Goal: Communication & Community: Answer question/provide support

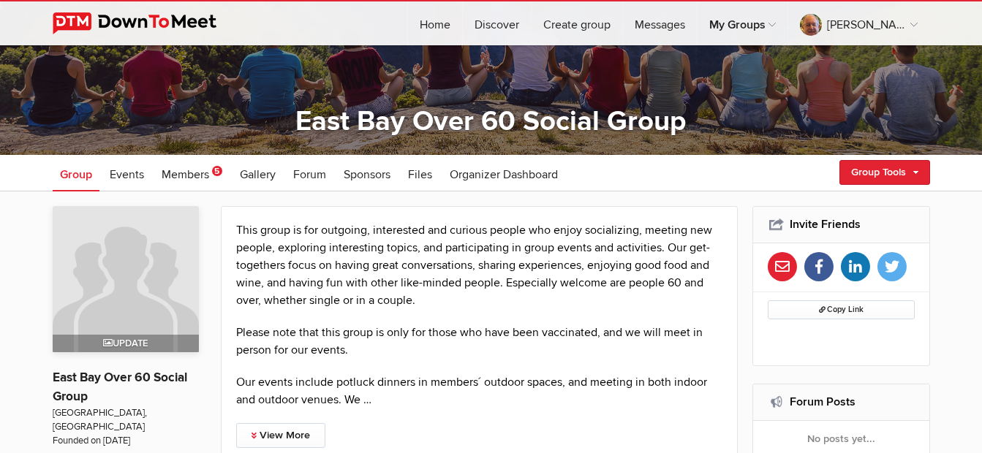
scroll to position [146, 0]
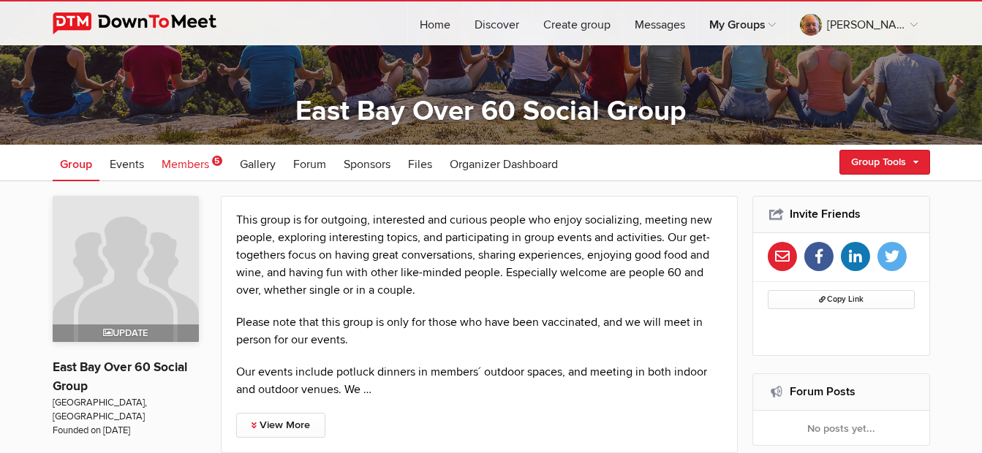
click at [186, 166] on span "Members" at bounding box center [186, 164] width 48 height 15
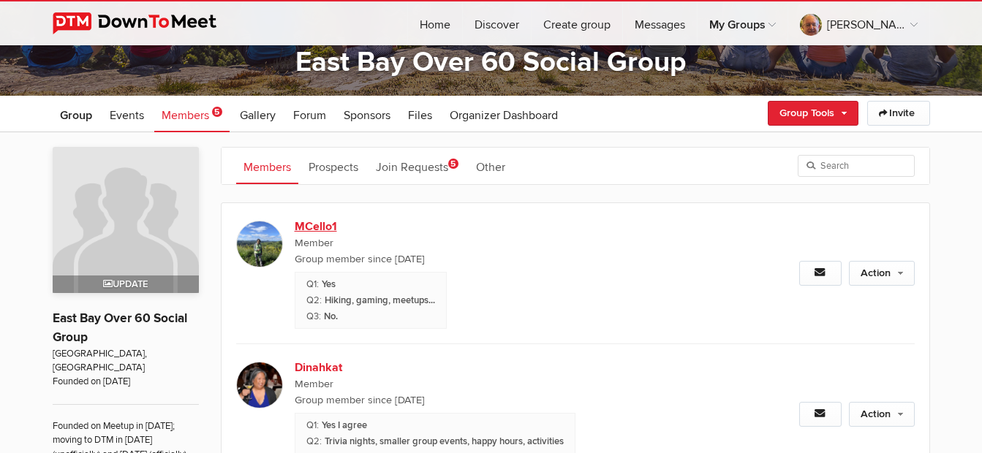
scroll to position [219, 0]
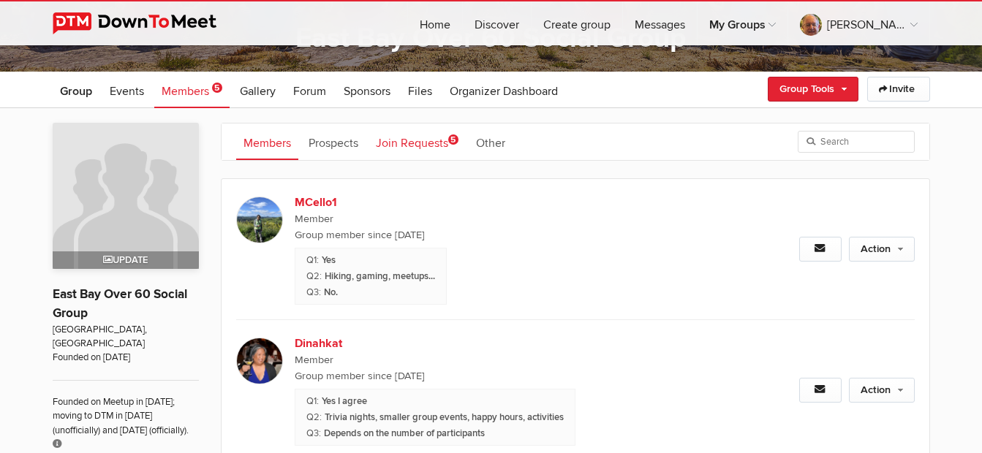
click at [442, 148] on link "Join Requests 5" at bounding box center [416, 142] width 97 height 37
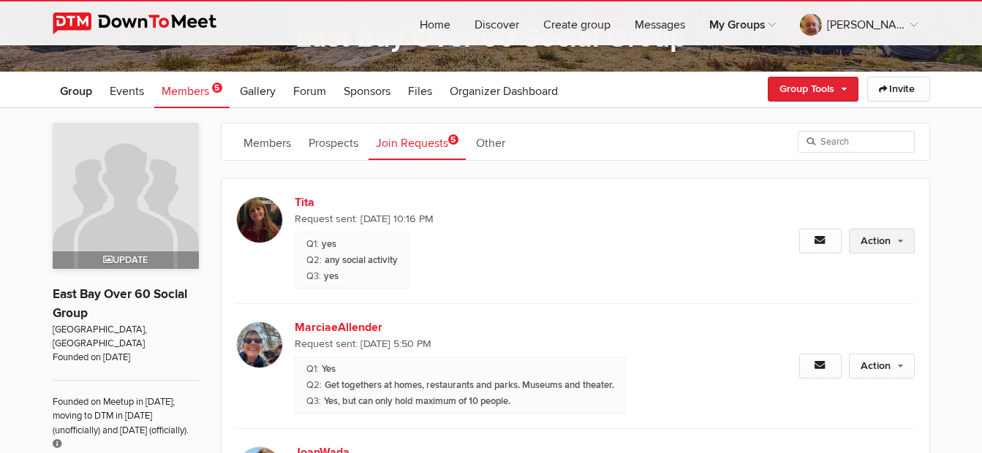
click at [891, 243] on link "Action" at bounding box center [882, 241] width 66 height 25
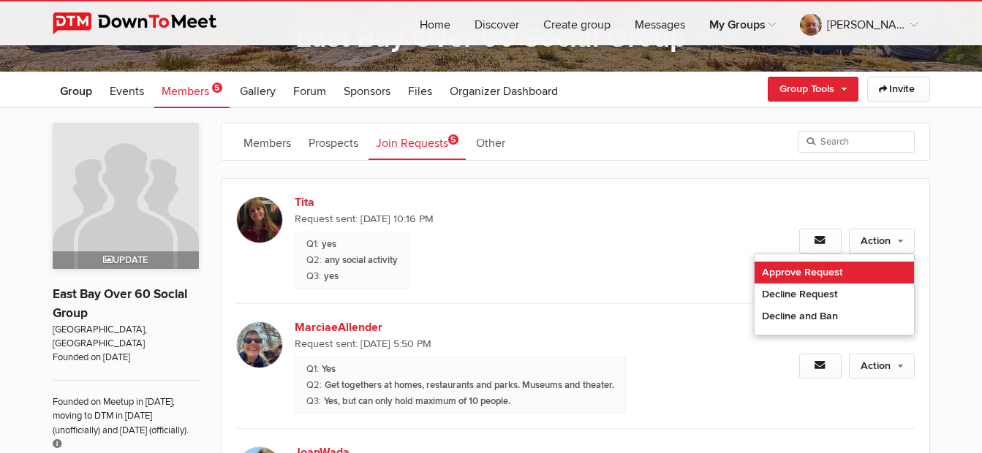
click at [831, 276] on link "Approve Request" at bounding box center [833, 273] width 159 height 22
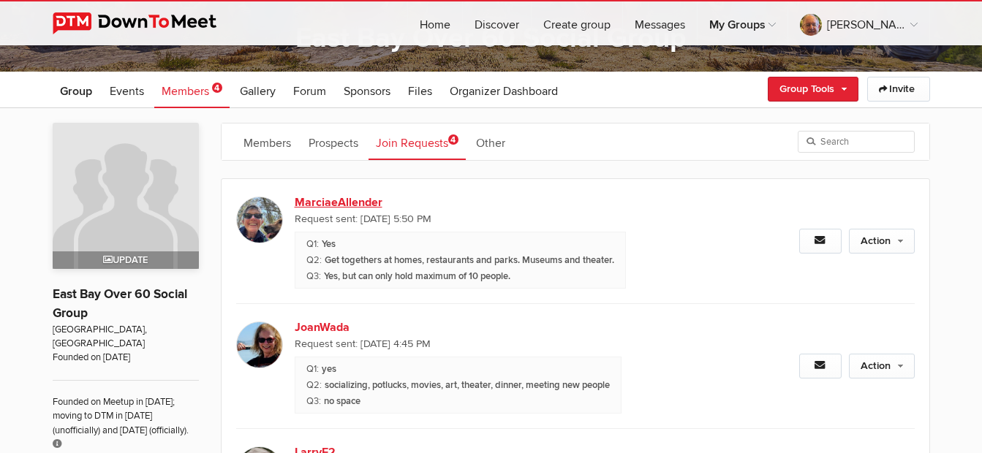
click at [330, 203] on link "MarciaeAllender" at bounding box center [420, 203] width 250 height 18
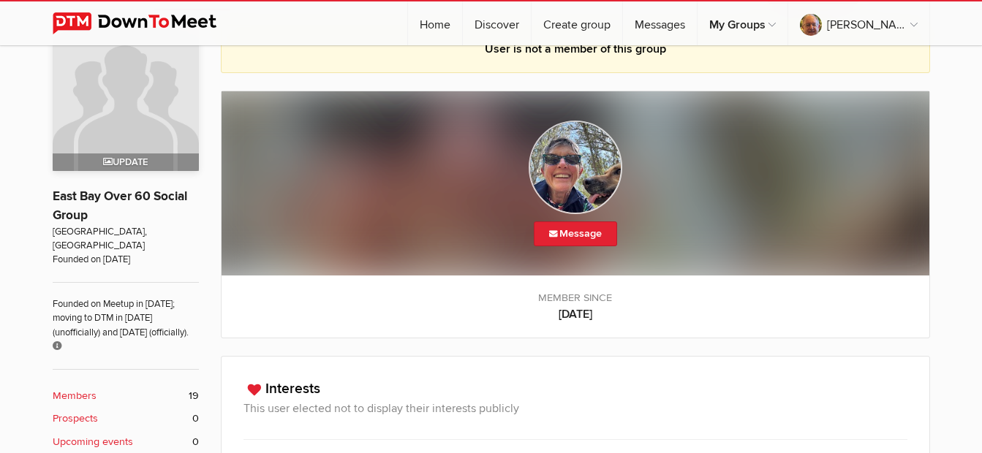
scroll to position [291, 0]
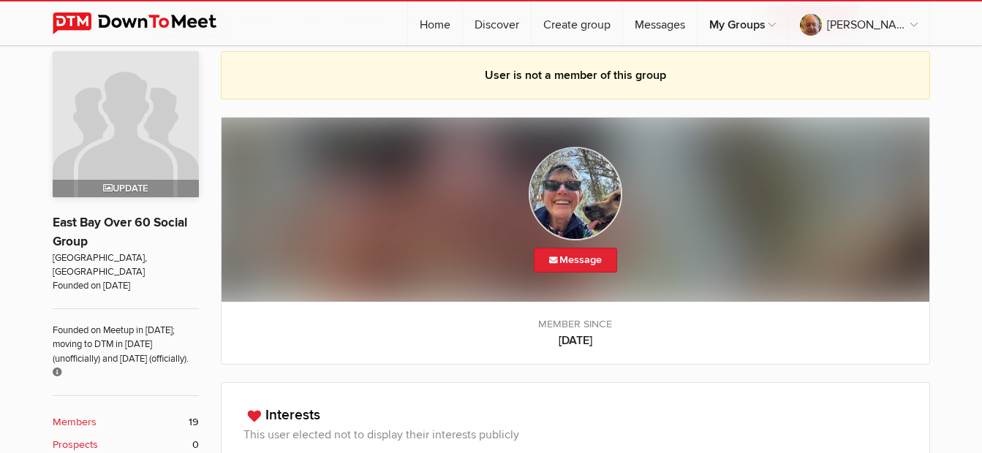
click at [573, 207] on img at bounding box center [575, 194] width 94 height 94
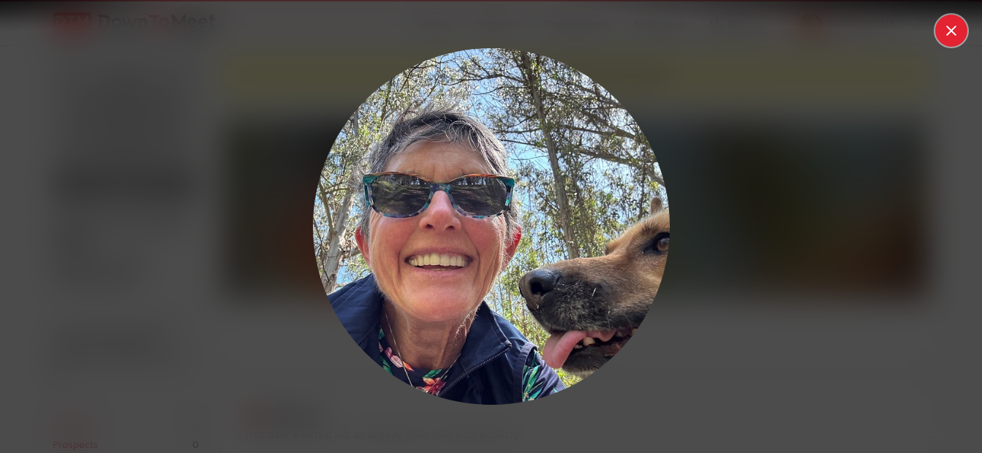
click at [957, 20] on button at bounding box center [951, 31] width 32 height 32
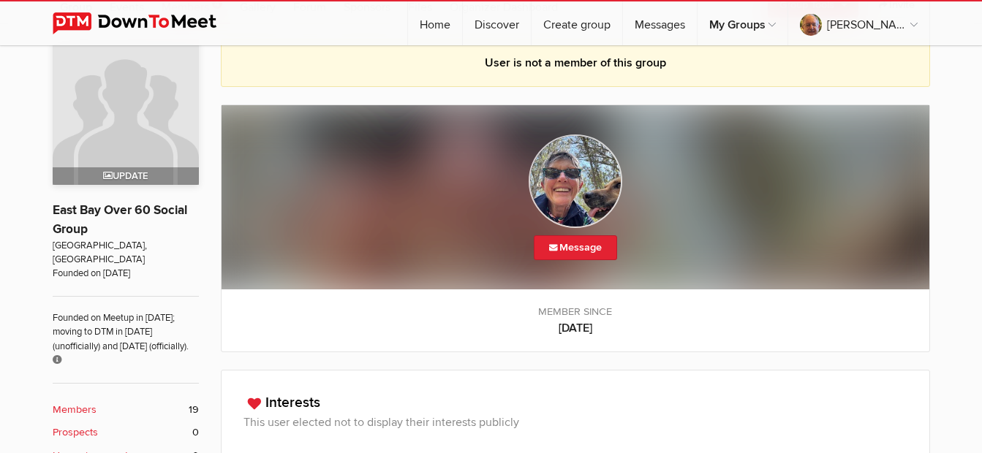
scroll to position [364, 0]
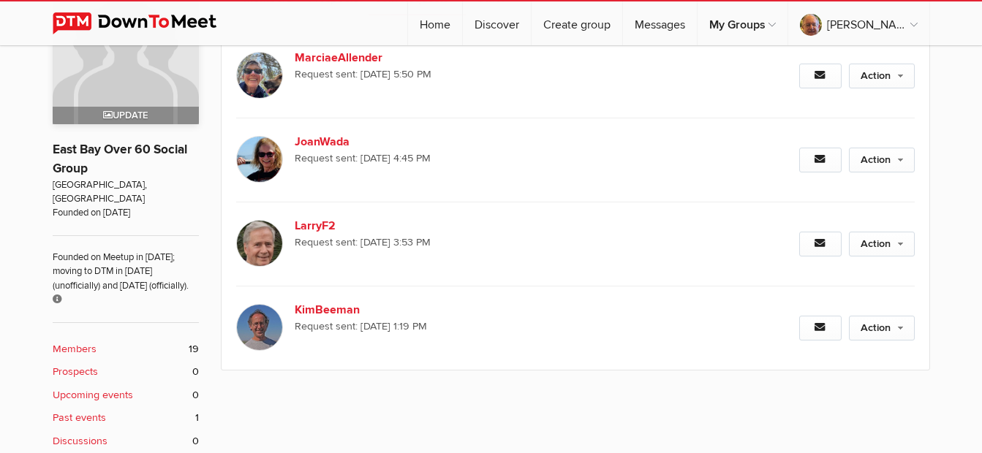
scroll to position [219, 0]
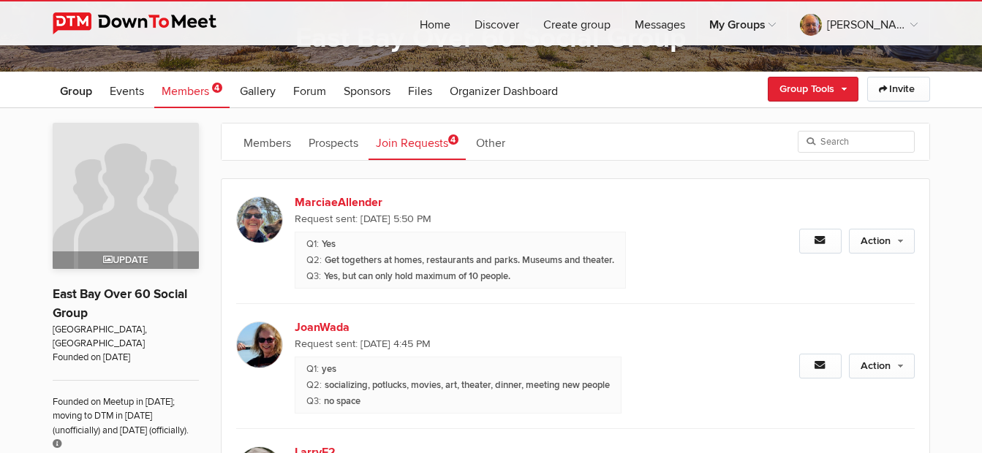
click at [865, 217] on div "Action Approve Request Decline Request Decline and Ban" at bounding box center [811, 241] width 203 height 124
click at [875, 246] on link "Action" at bounding box center [882, 241] width 66 height 25
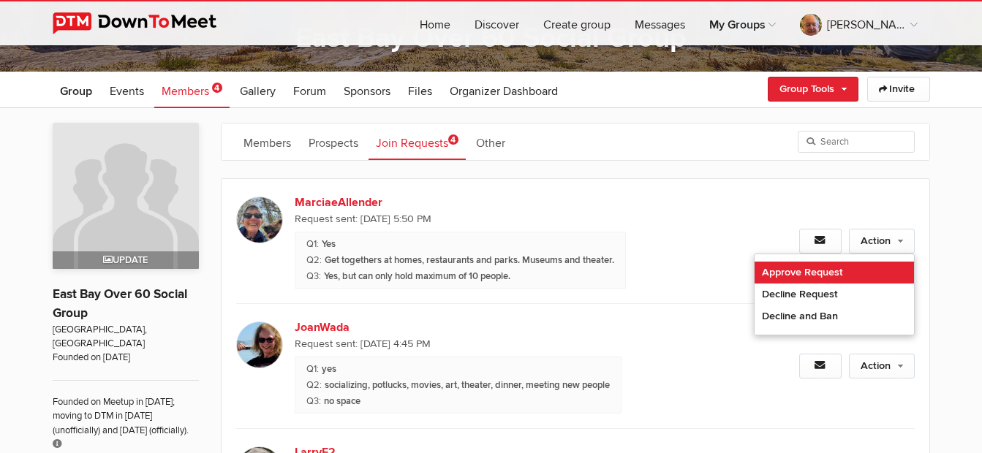
click at [810, 280] on link "Approve Request" at bounding box center [833, 273] width 159 height 22
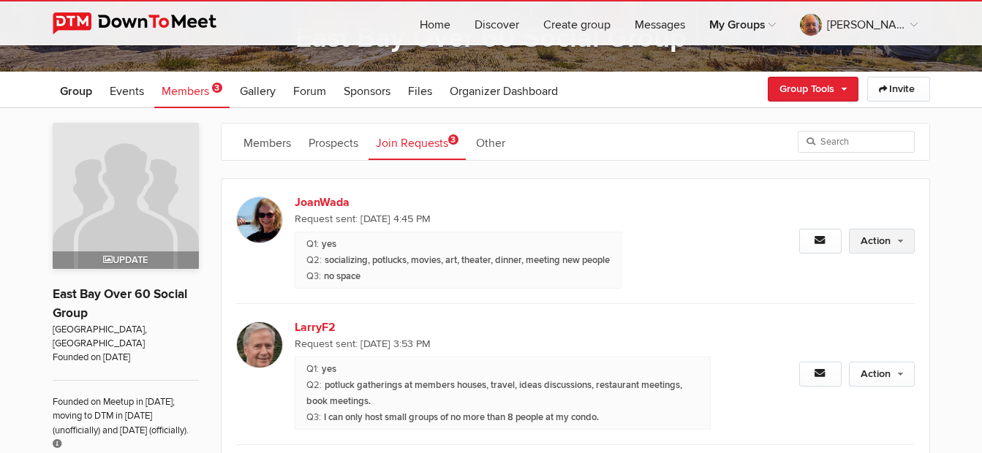
click at [876, 243] on link "Action" at bounding box center [882, 241] width 66 height 25
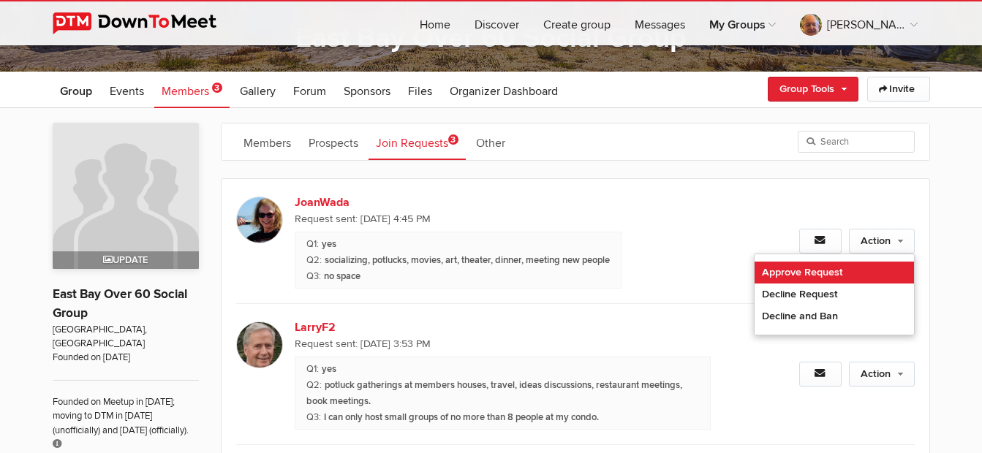
click at [846, 276] on link "Approve Request" at bounding box center [833, 273] width 159 height 22
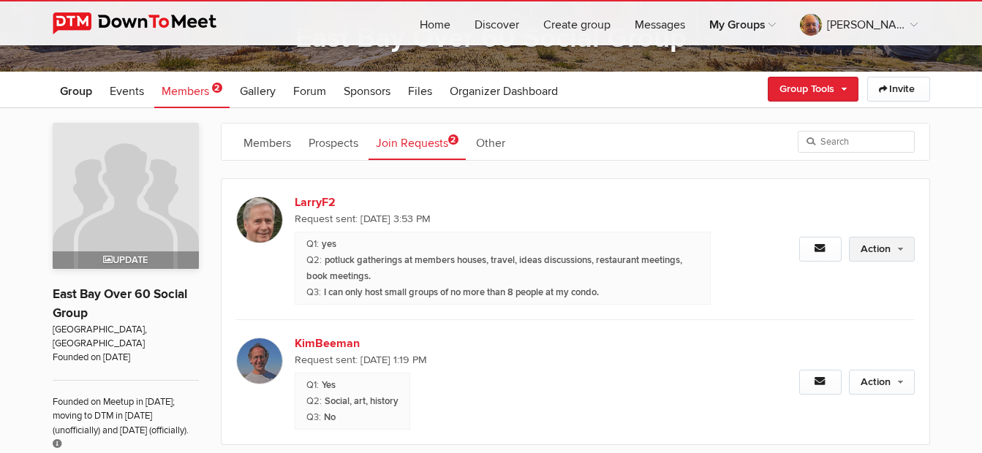
click at [870, 250] on link "Action" at bounding box center [882, 249] width 66 height 25
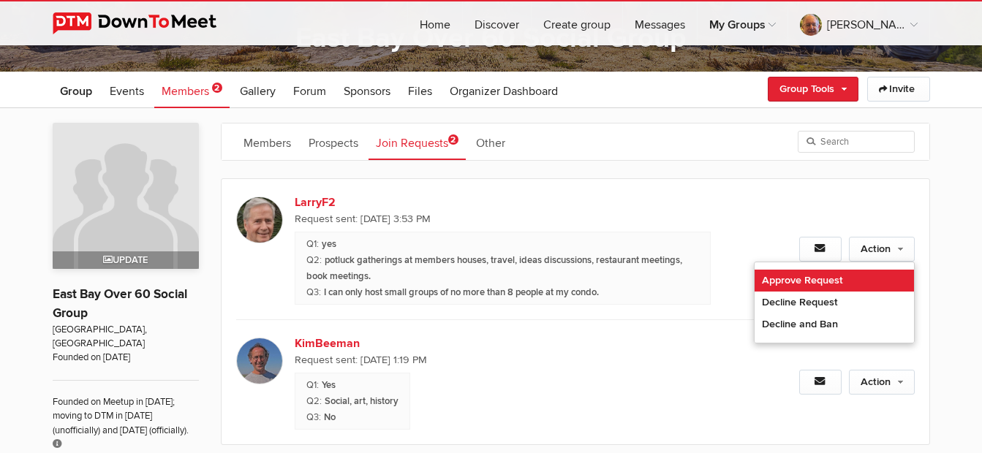
click at [818, 282] on link "Approve Request" at bounding box center [833, 281] width 159 height 22
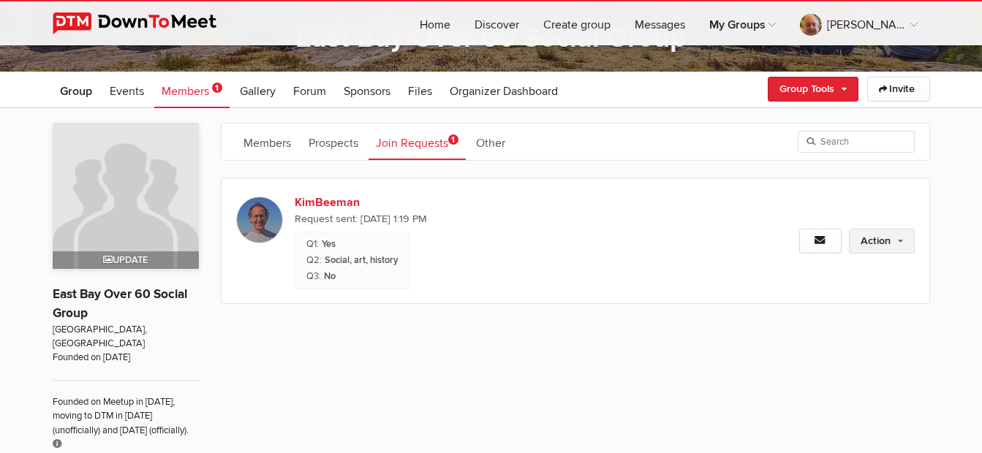
click at [862, 236] on link "Action" at bounding box center [882, 241] width 66 height 25
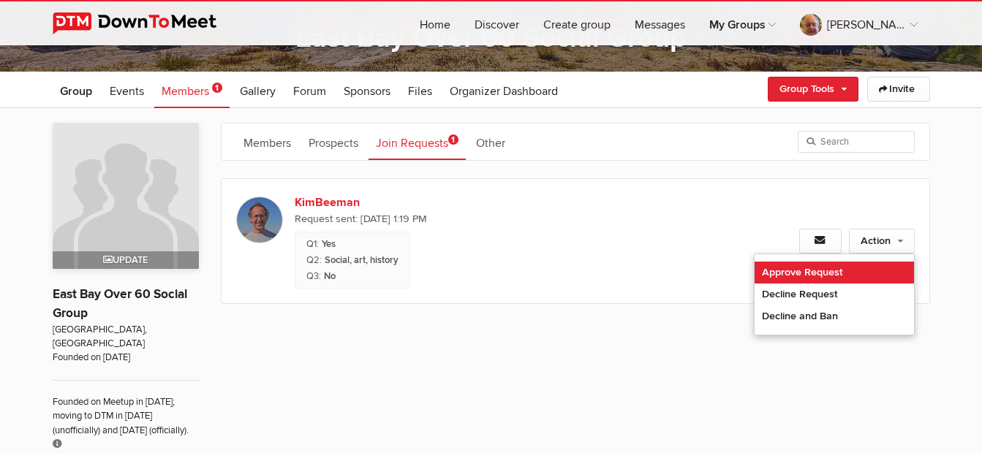
click at [848, 267] on link "Approve Request" at bounding box center [833, 273] width 159 height 22
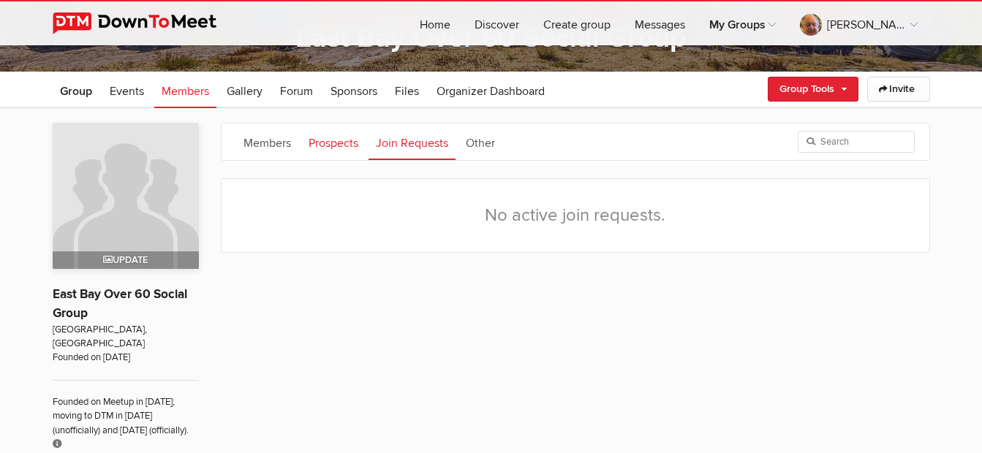
click at [331, 142] on link "Prospects" at bounding box center [333, 142] width 64 height 37
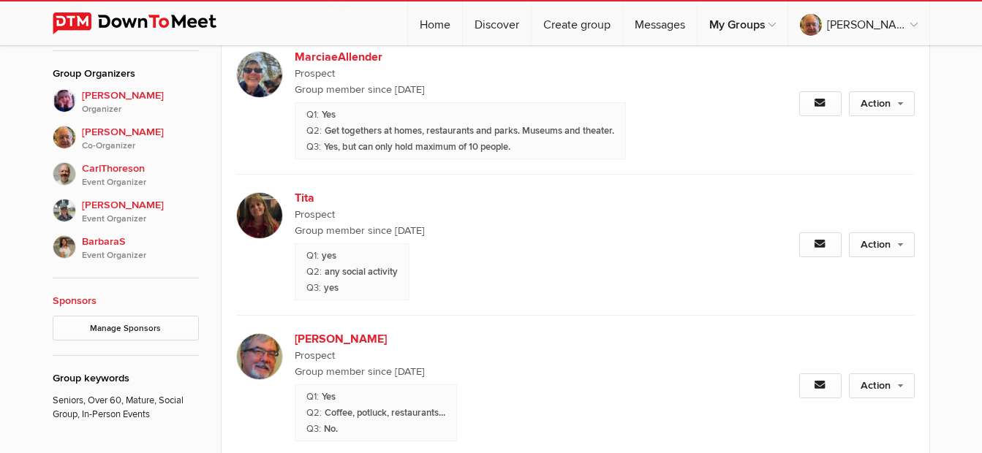
scroll to position [877, 0]
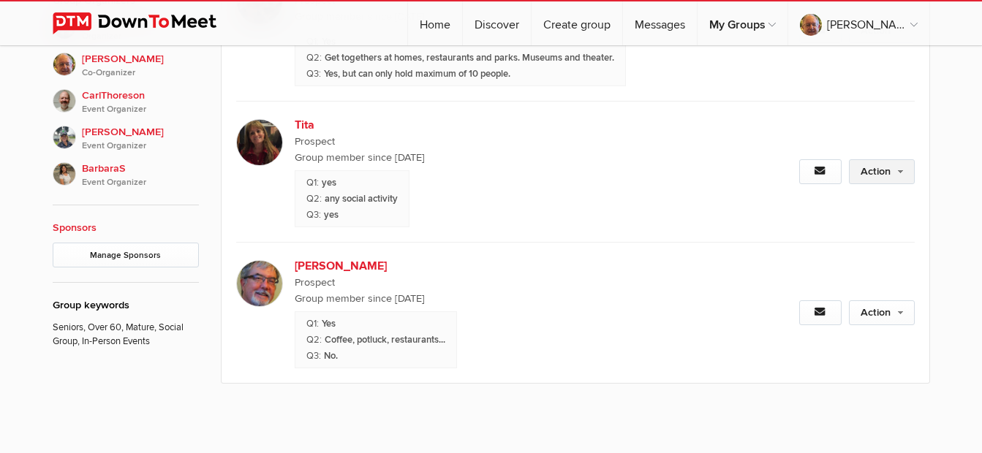
click at [900, 178] on link "Action" at bounding box center [882, 171] width 66 height 25
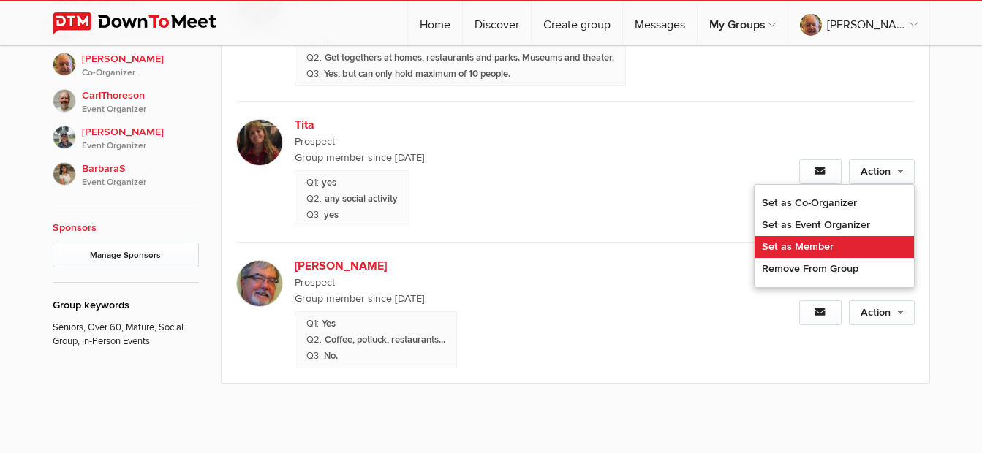
click at [809, 250] on link "Set as Member" at bounding box center [833, 247] width 159 height 22
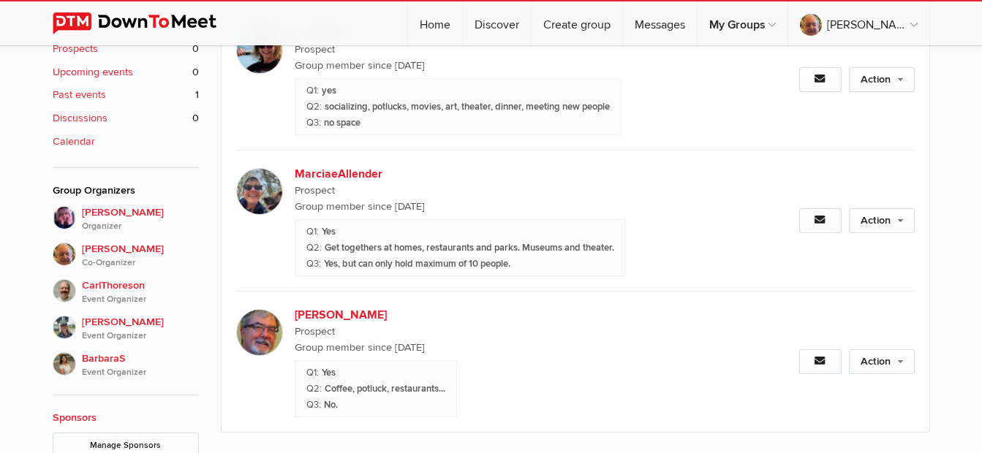
scroll to position [658, 0]
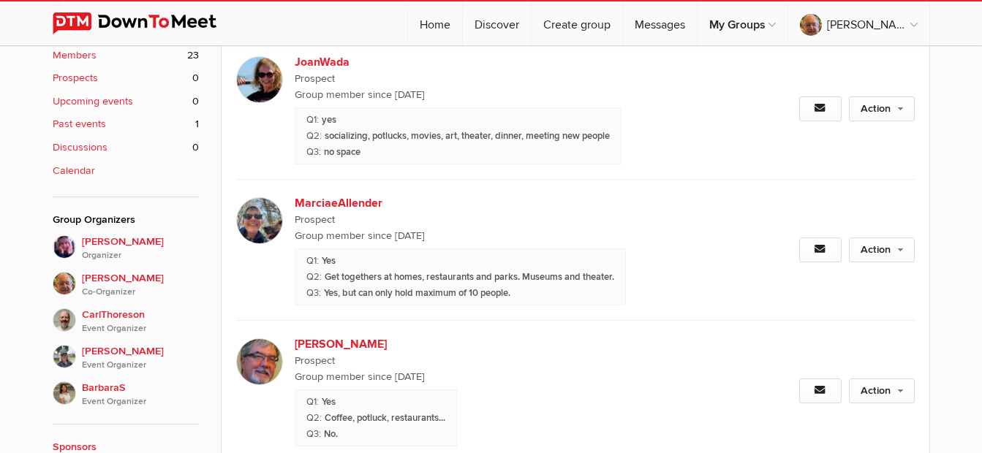
click at [873, 251] on link "Action" at bounding box center [882, 250] width 66 height 25
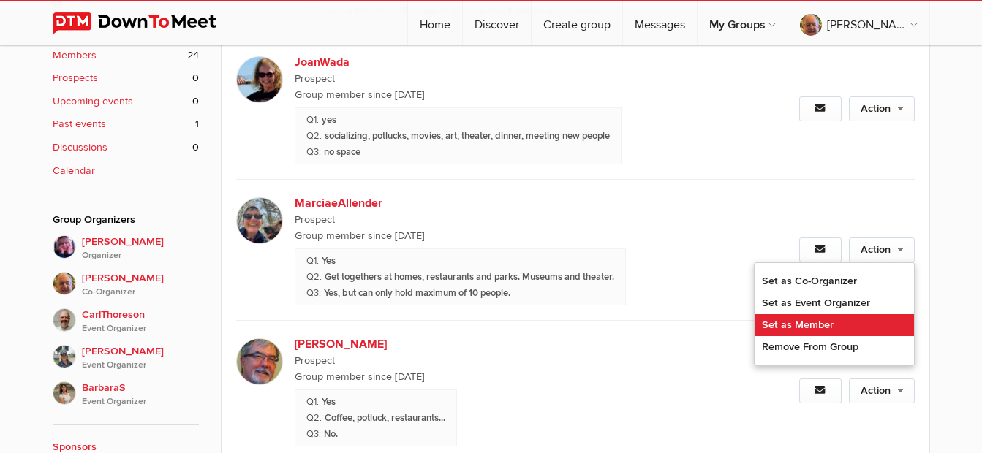
click at [835, 323] on link "Set as Member" at bounding box center [833, 325] width 159 height 22
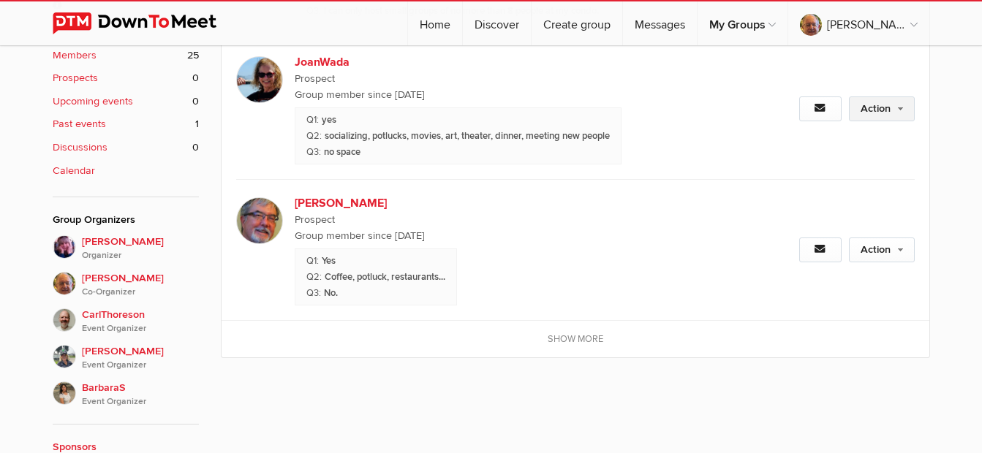
click at [884, 114] on link "Action" at bounding box center [882, 108] width 66 height 25
click at [884, 107] on link "Action" at bounding box center [882, 108] width 66 height 25
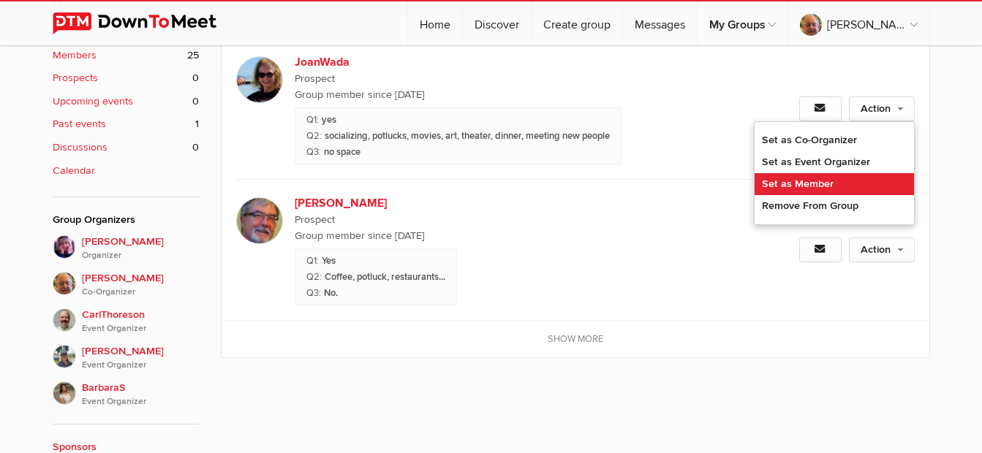
click at [835, 178] on link "Set as Member" at bounding box center [833, 184] width 159 height 22
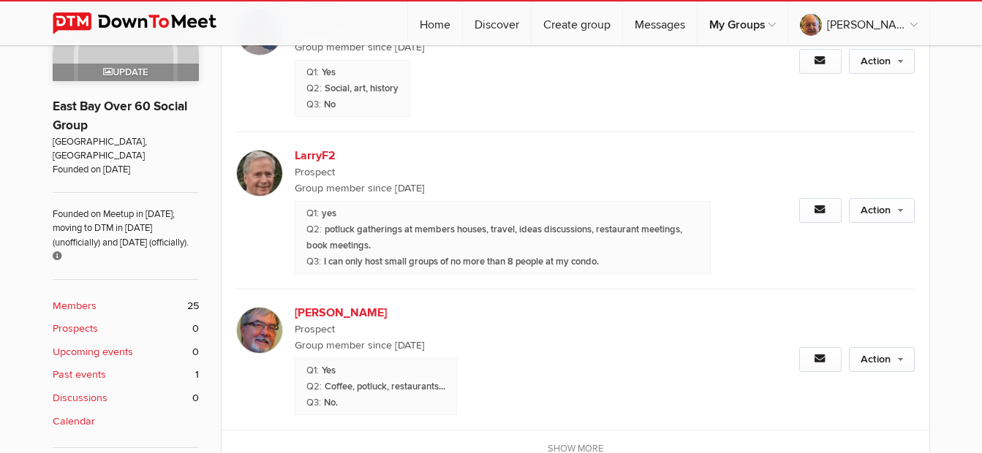
scroll to position [365, 0]
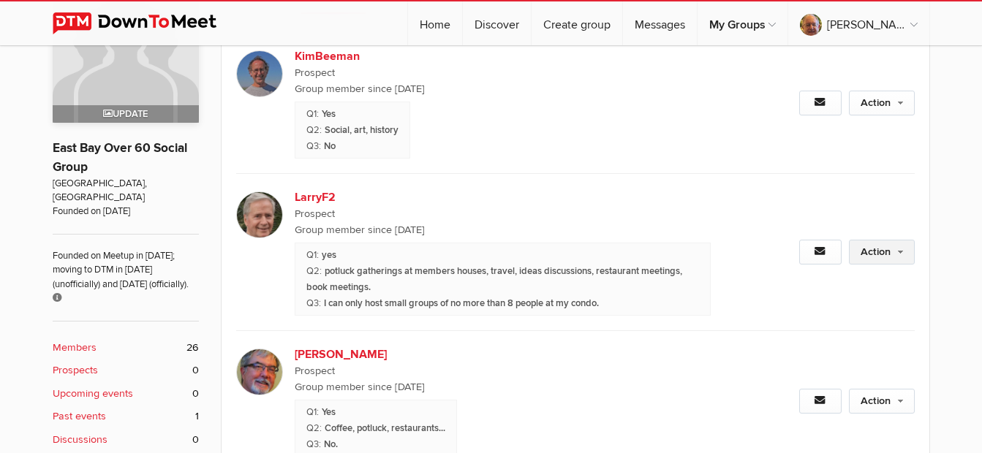
click at [876, 253] on link "Action" at bounding box center [882, 252] width 66 height 25
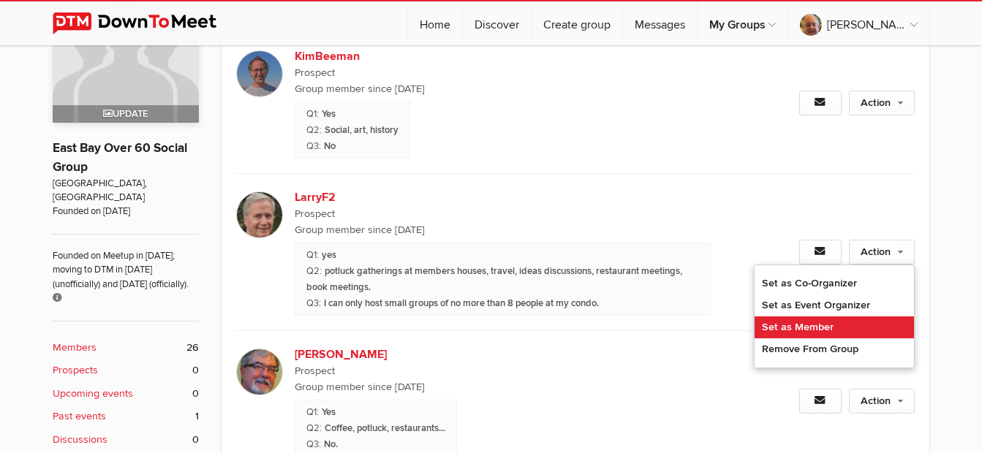
click at [830, 322] on link "Set as Member" at bounding box center [833, 327] width 159 height 22
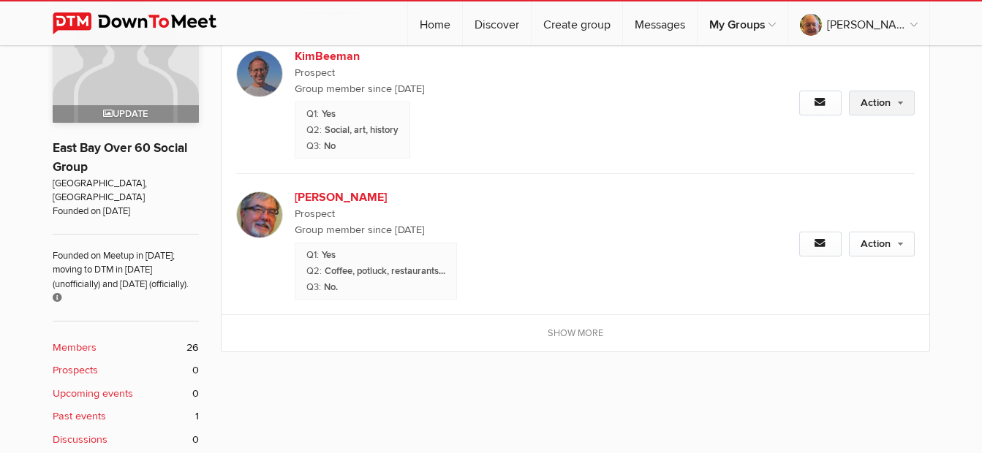
click at [887, 107] on link "Action" at bounding box center [882, 103] width 66 height 25
click at [869, 105] on link "Action" at bounding box center [882, 103] width 66 height 25
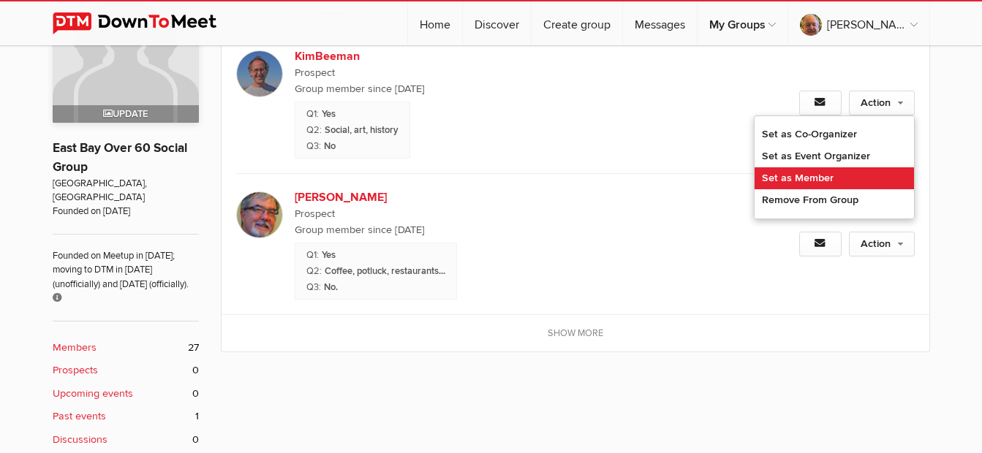
click at [819, 181] on link "Set as Member" at bounding box center [833, 178] width 159 height 22
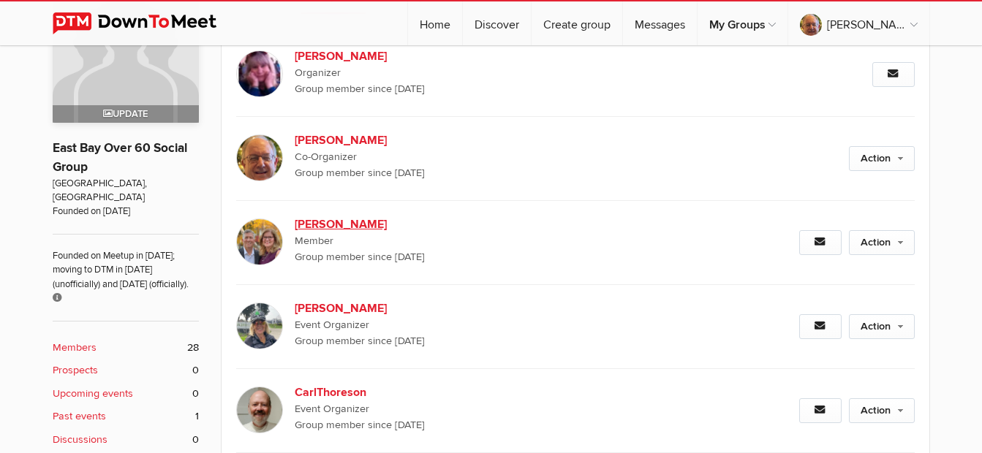
scroll to position [219, 0]
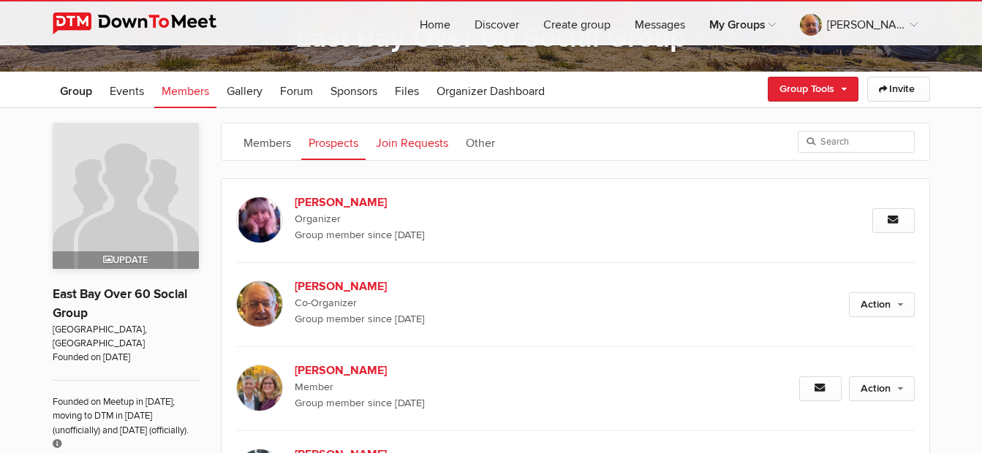
click at [420, 146] on link "Join Requests" at bounding box center [411, 142] width 87 height 37
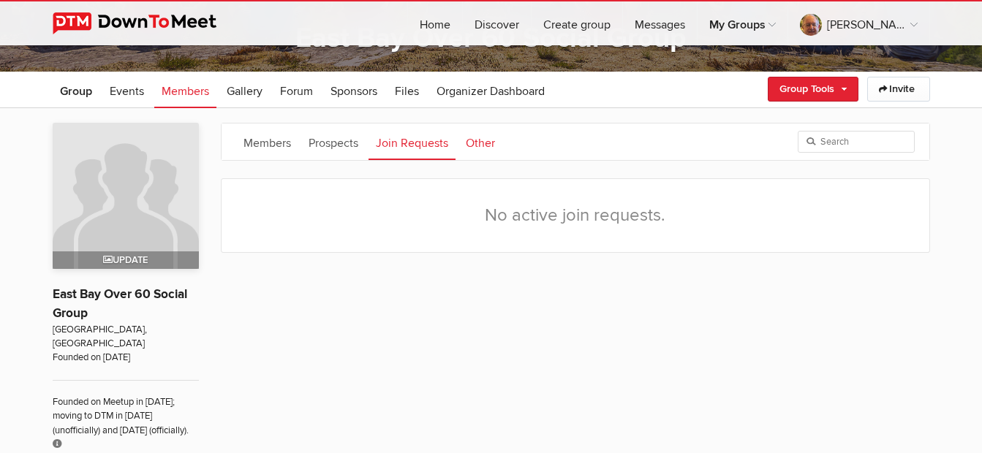
click at [469, 141] on link "Other" at bounding box center [480, 142] width 44 height 37
click at [322, 144] on link "Prospects" at bounding box center [333, 142] width 64 height 37
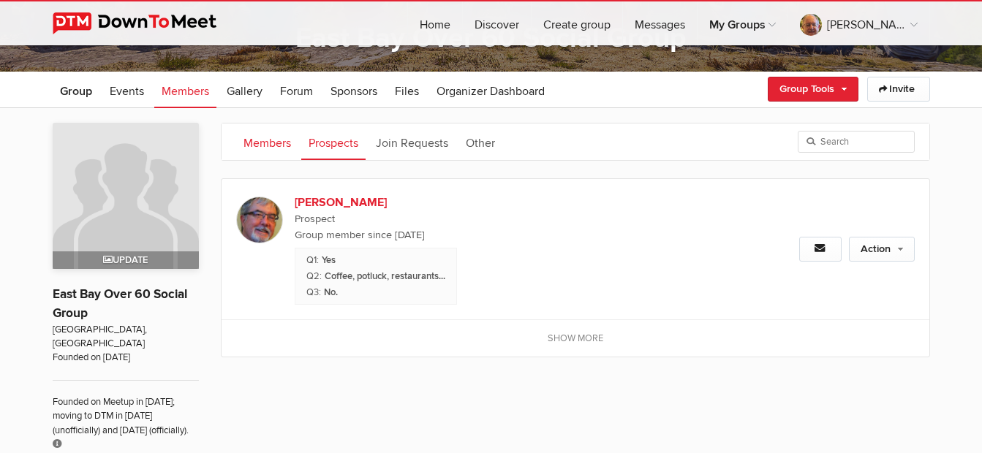
click at [272, 140] on link "Members" at bounding box center [267, 142] width 62 height 37
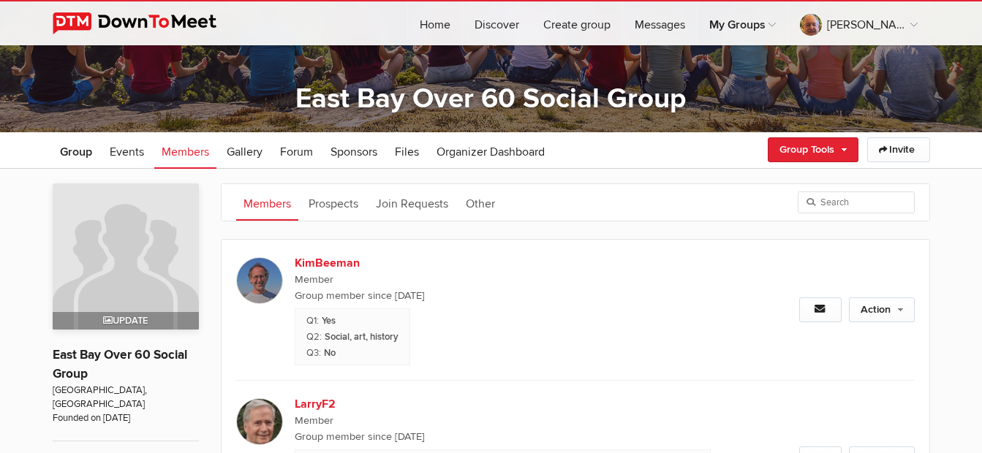
scroll to position [146, 0]
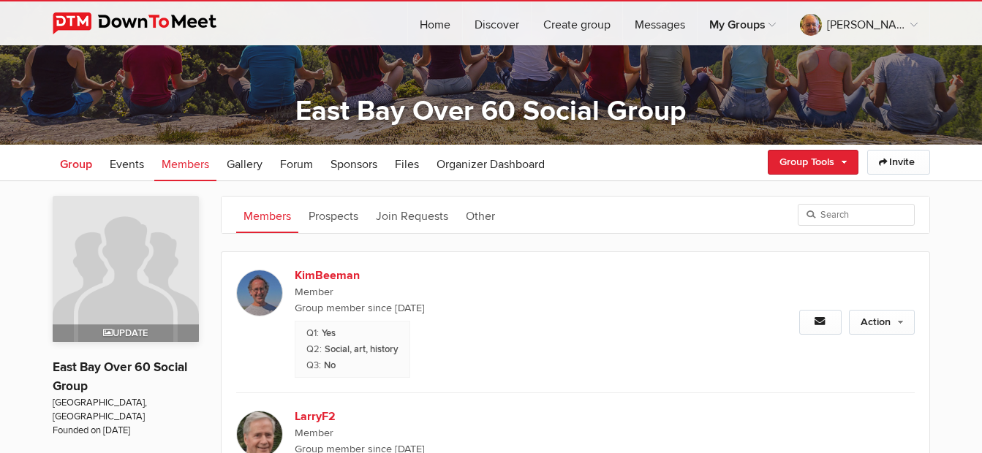
click at [71, 168] on span "Group" at bounding box center [76, 164] width 32 height 15
